Goal: Navigation & Orientation: Understand site structure

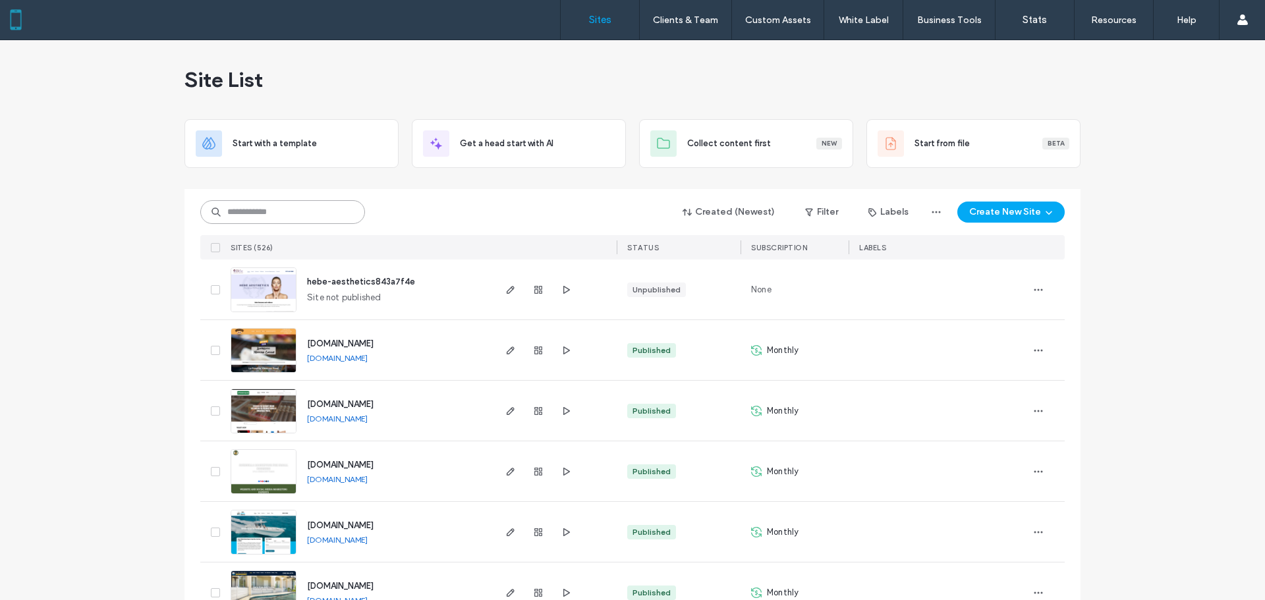
click at [244, 211] on input at bounding box center [282, 212] width 165 height 24
type input "*"
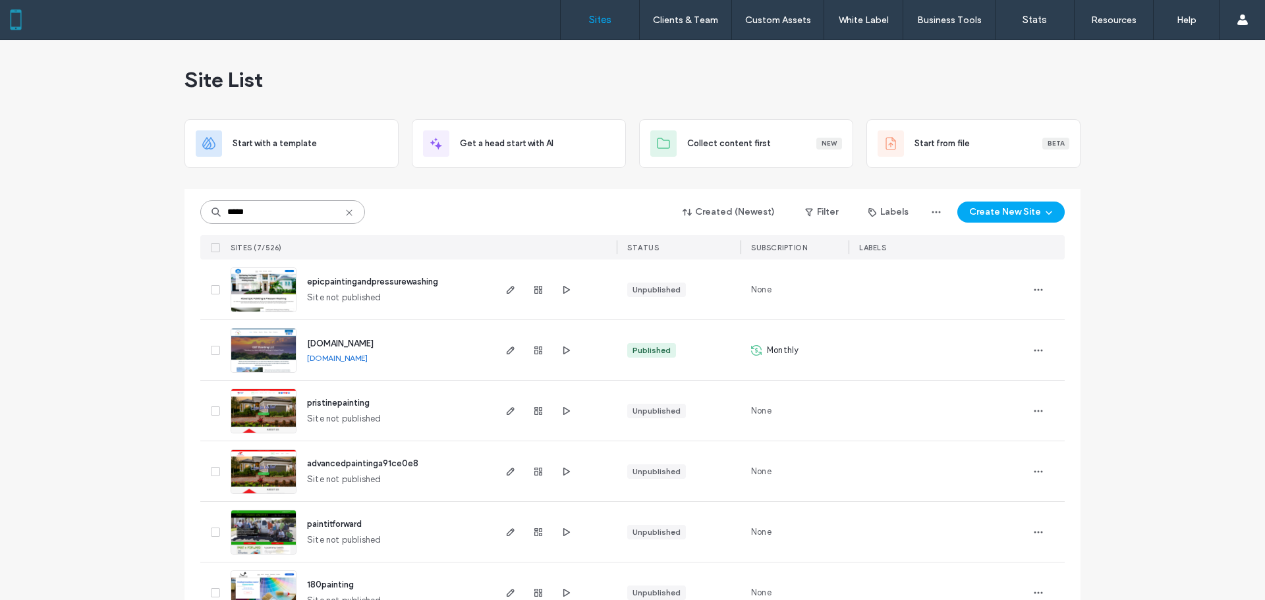
click at [295, 215] on input "*****" at bounding box center [282, 212] width 165 height 24
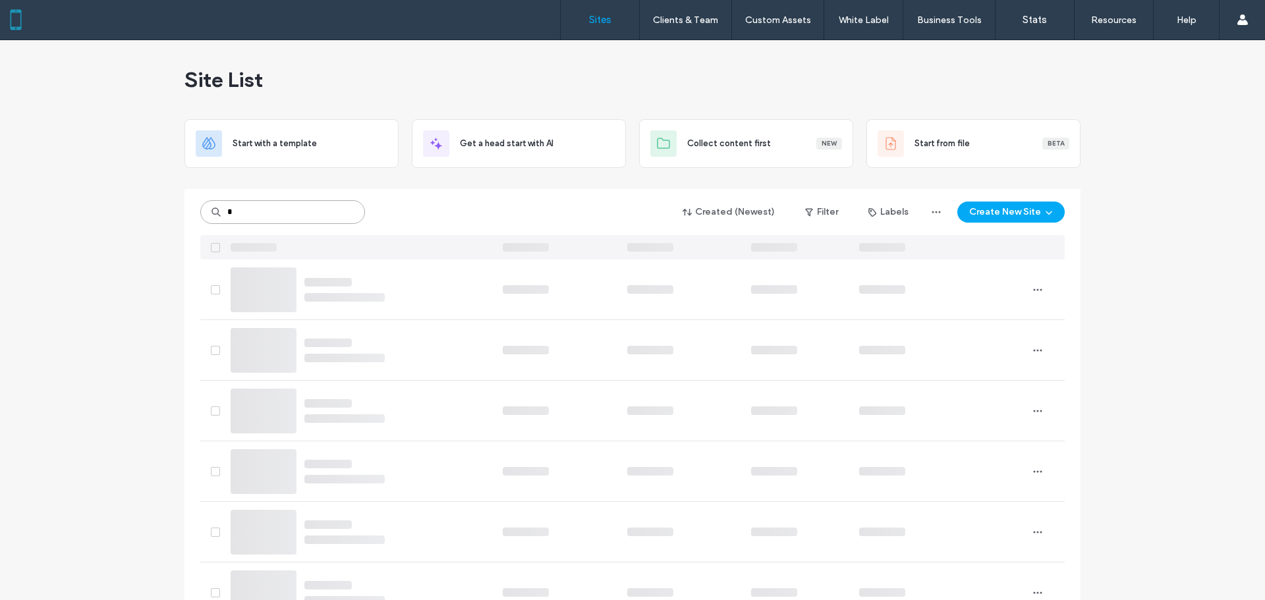
type input "*"
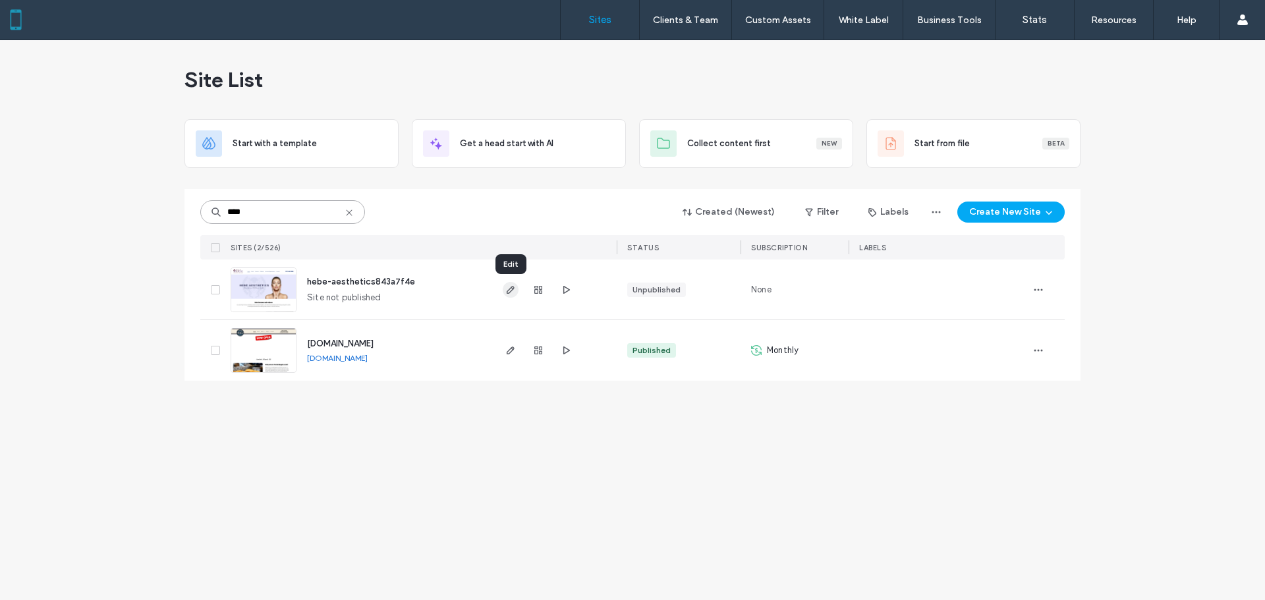
type input "****"
click at [511, 288] on use "button" at bounding box center [511, 290] width 8 height 8
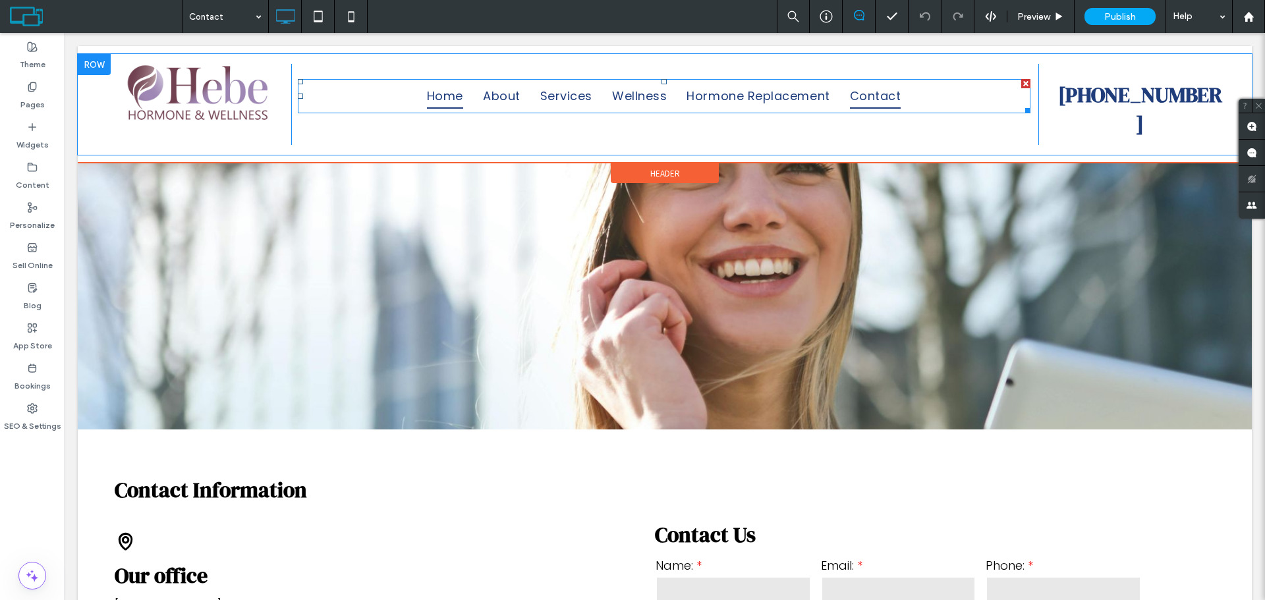
click at [436, 95] on span "Home" at bounding box center [445, 96] width 36 height 25
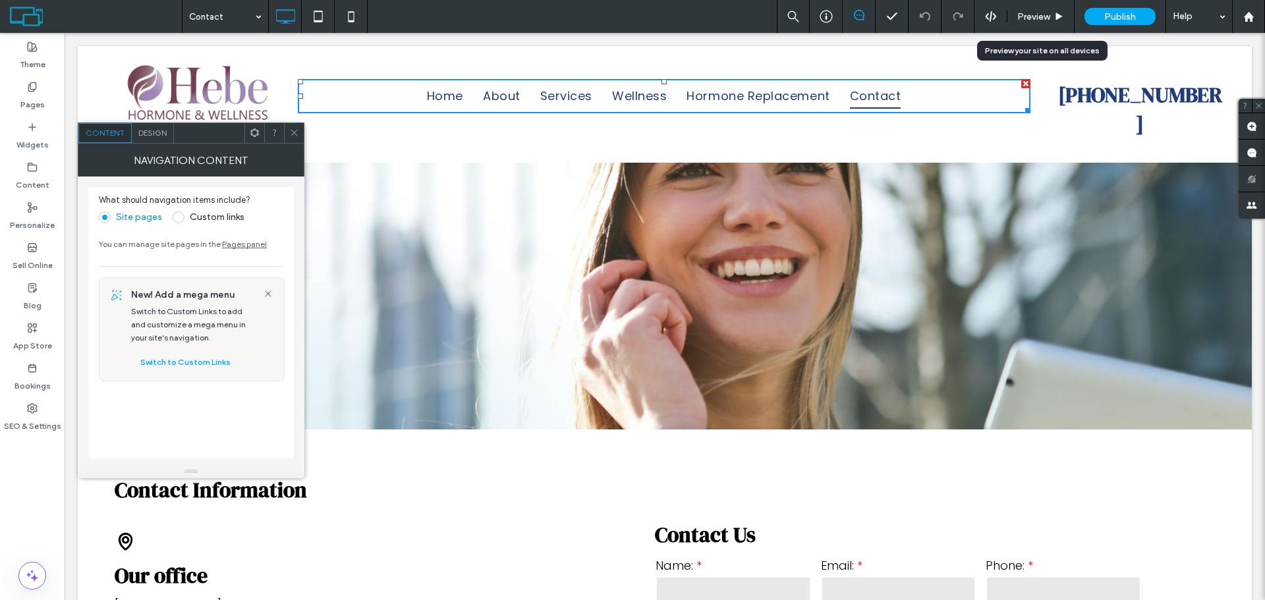
click at [1027, 17] on span "Preview" at bounding box center [1033, 16] width 33 height 11
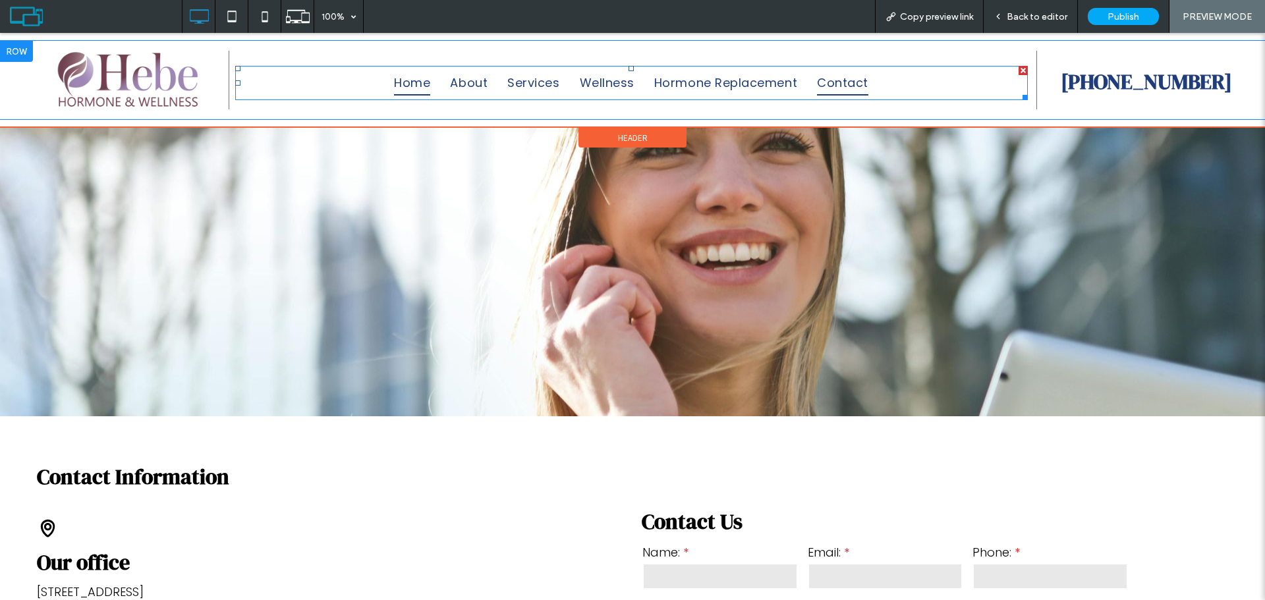
click at [400, 84] on span "Home" at bounding box center [412, 82] width 36 height 25
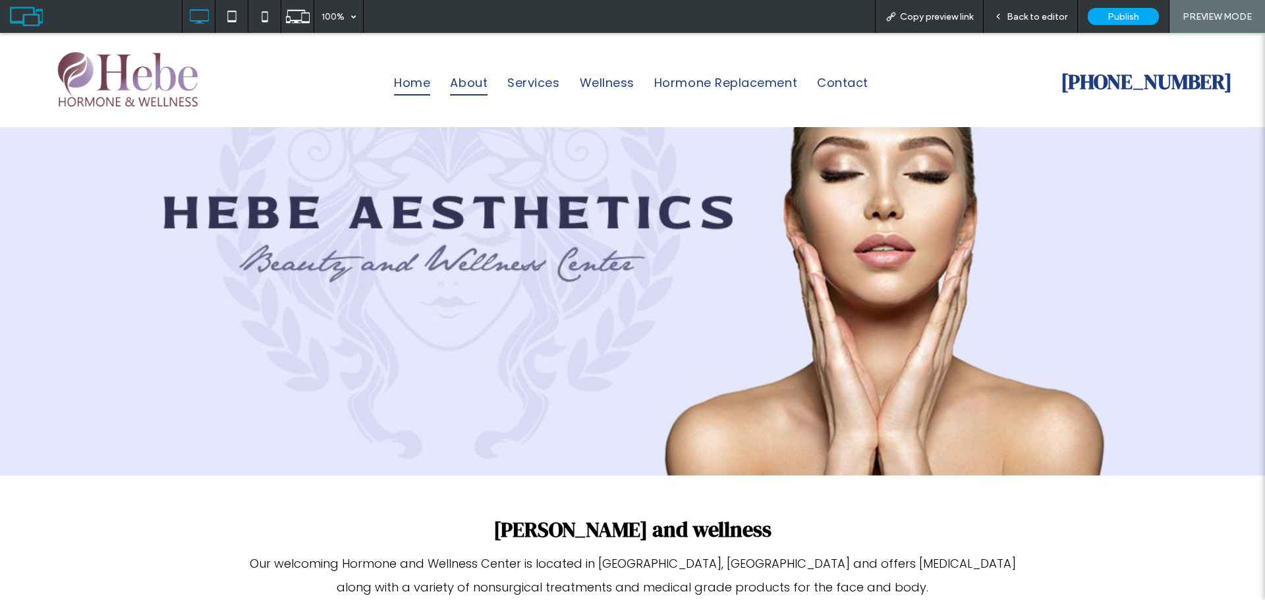
click at [474, 84] on span "About" at bounding box center [469, 82] width 38 height 25
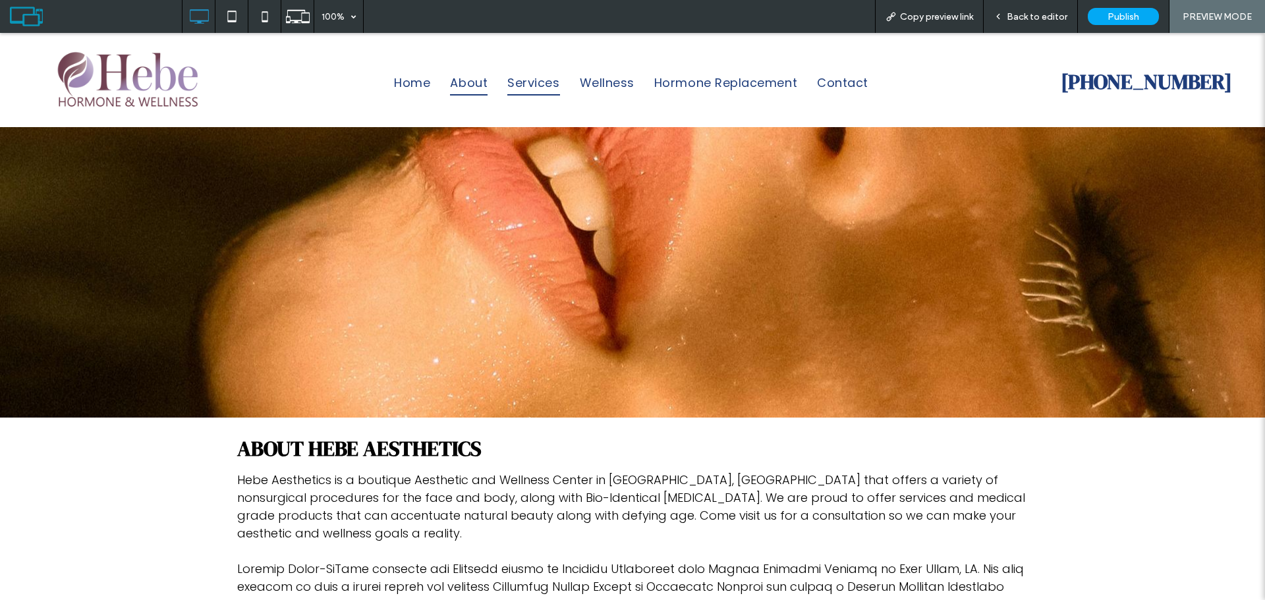
click at [540, 82] on span "Services" at bounding box center [533, 82] width 52 height 25
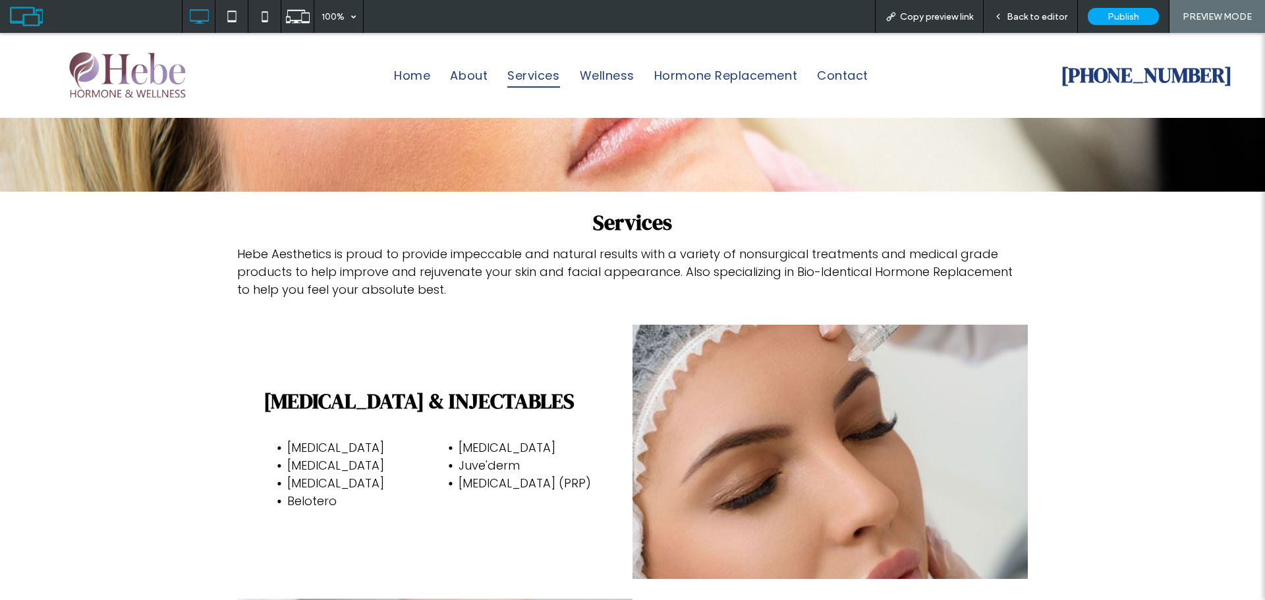
scroll to position [232, 0]
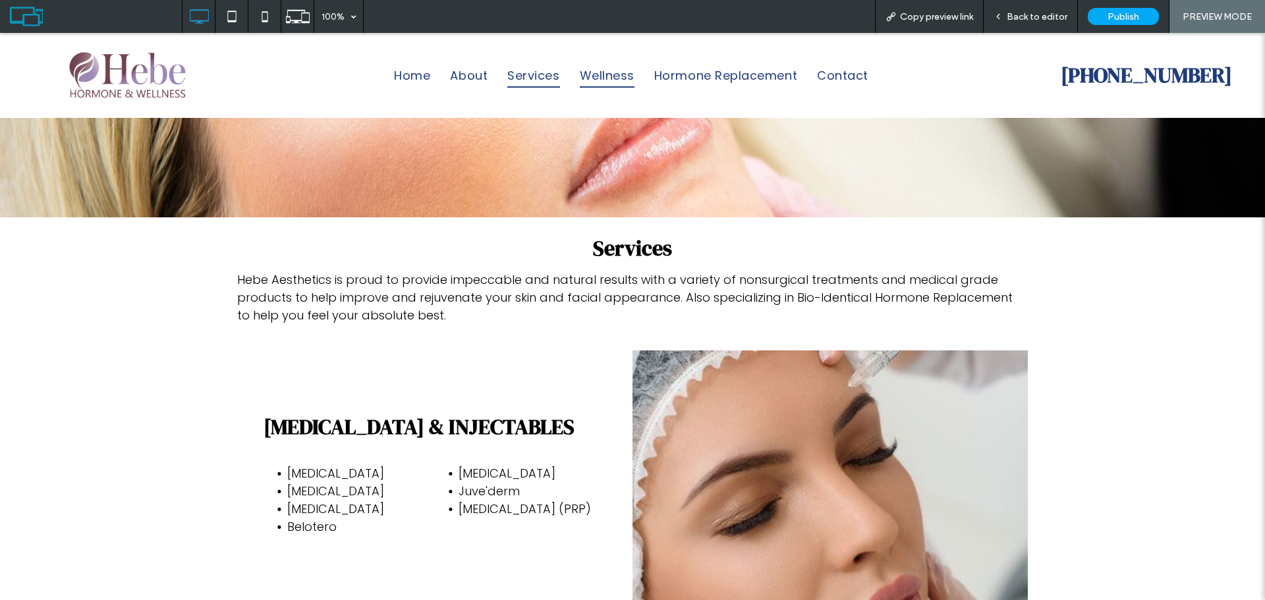
click at [612, 77] on span "Wellness" at bounding box center [607, 75] width 55 height 25
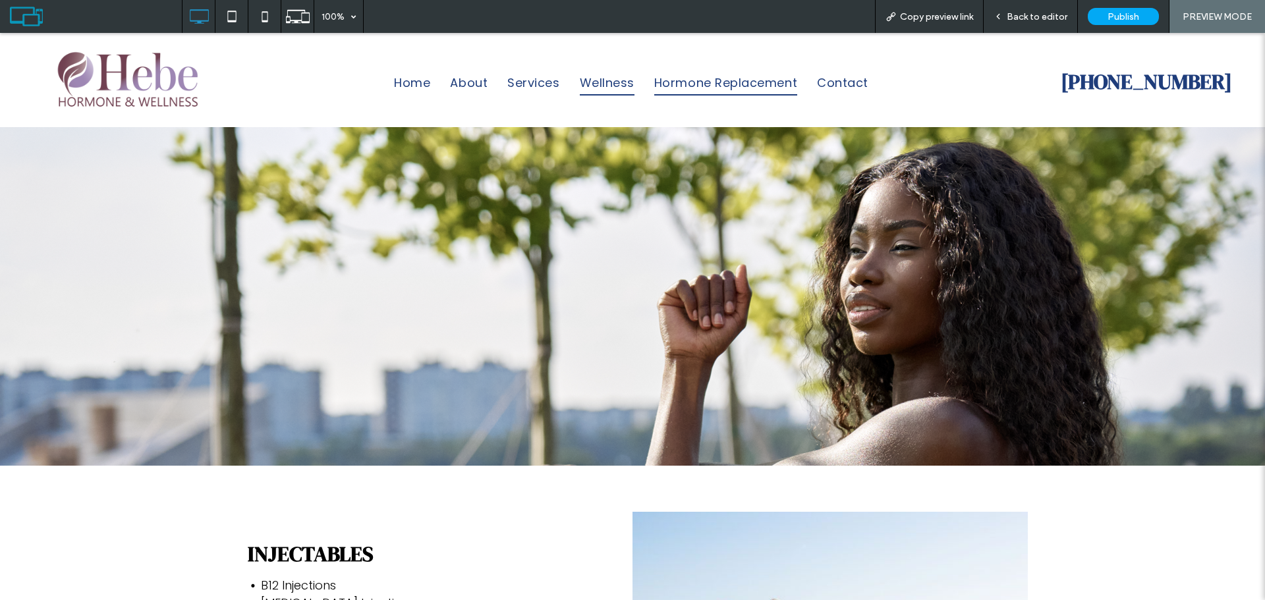
click at [685, 84] on span "Hormone Replacement" at bounding box center [725, 82] width 143 height 25
